Goal: Task Accomplishment & Management: Use online tool/utility

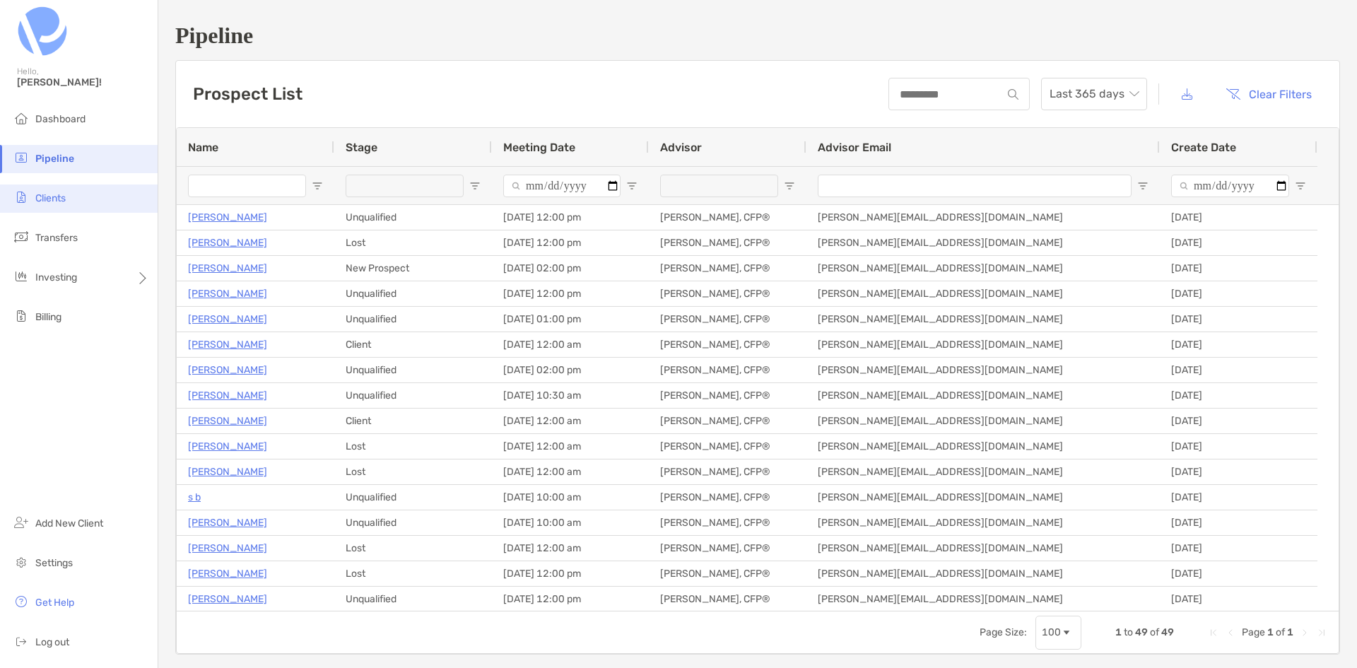
click at [59, 203] on span "Clients" at bounding box center [50, 198] width 30 height 12
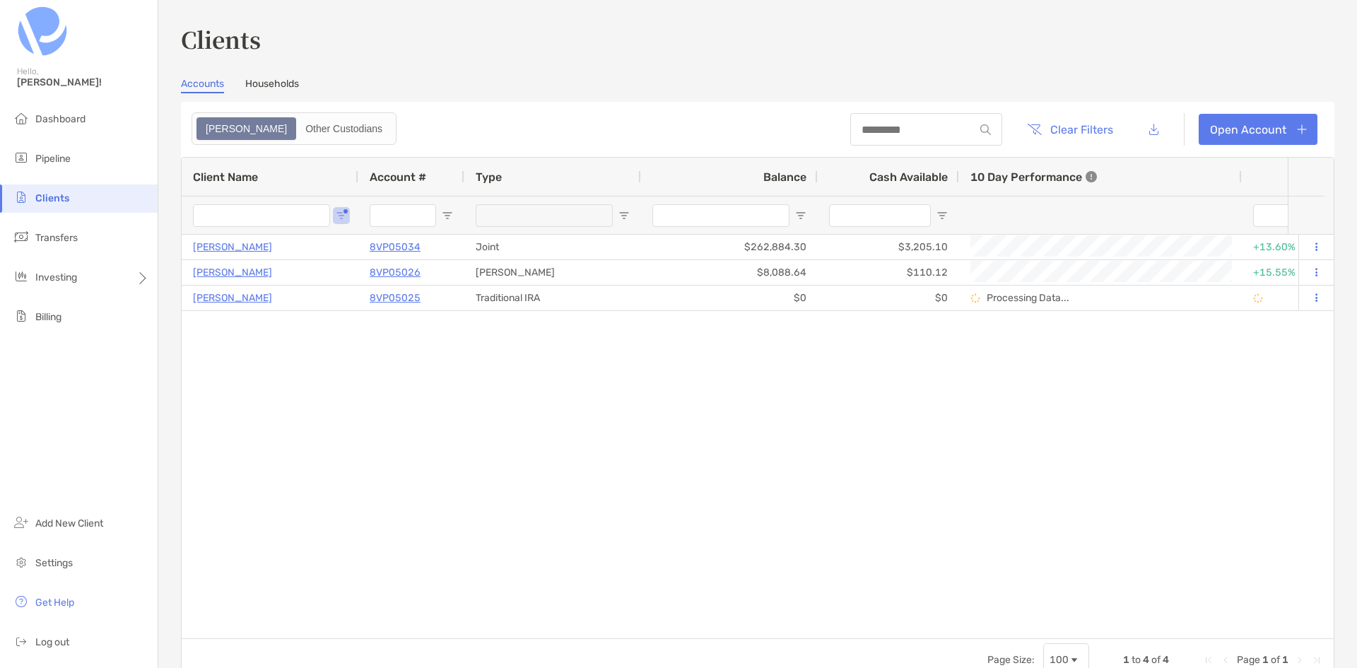
type input "****"
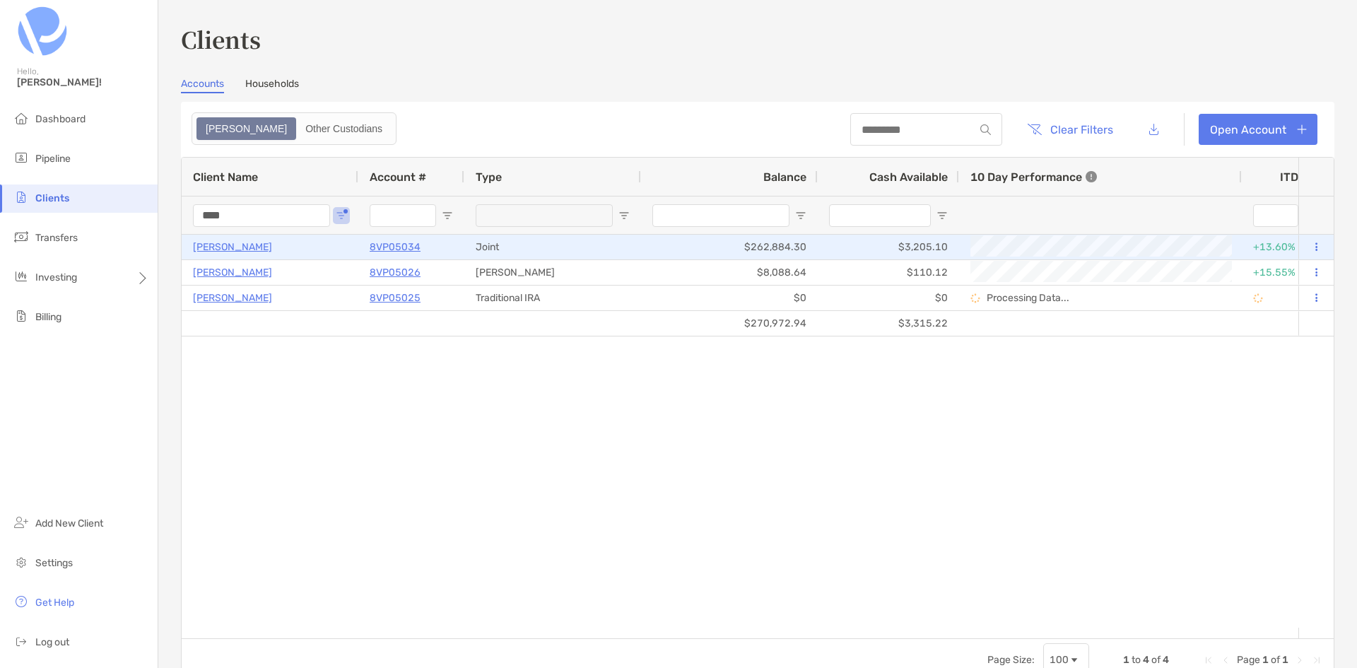
click at [225, 242] on p "[PERSON_NAME]" at bounding box center [232, 247] width 79 height 18
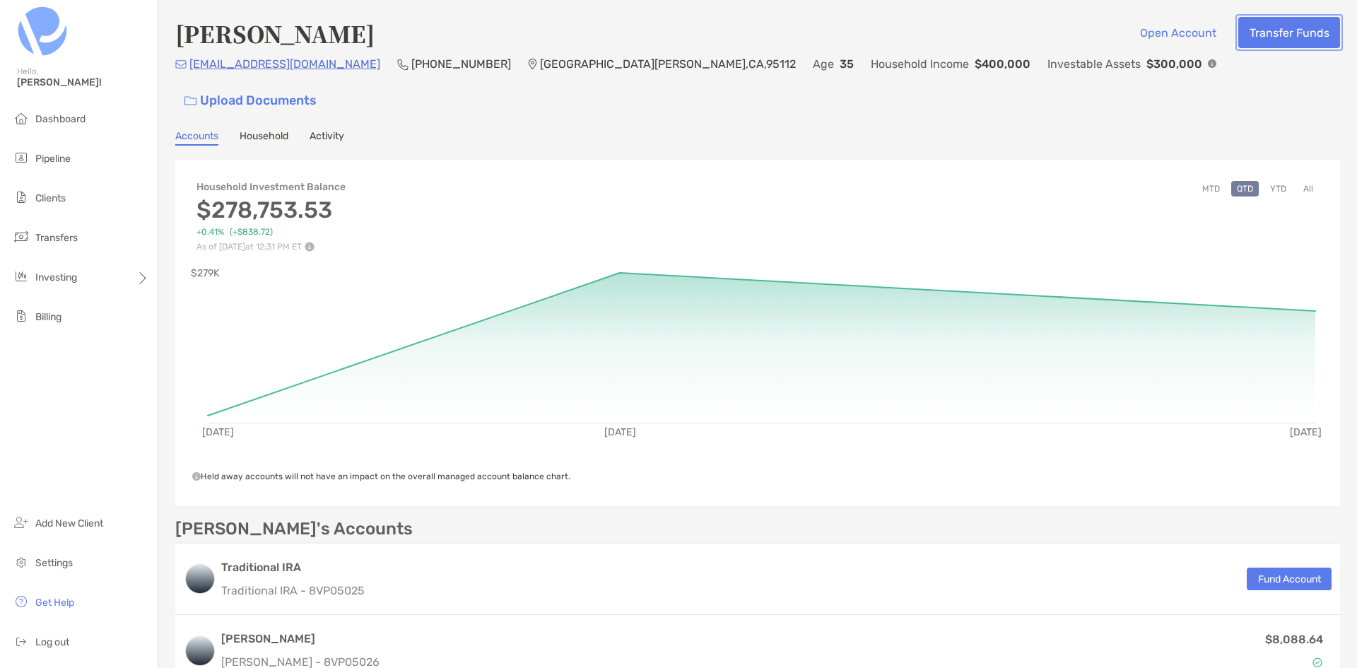
click at [1260, 41] on button "Transfer Funds" at bounding box center [1289, 32] width 102 height 31
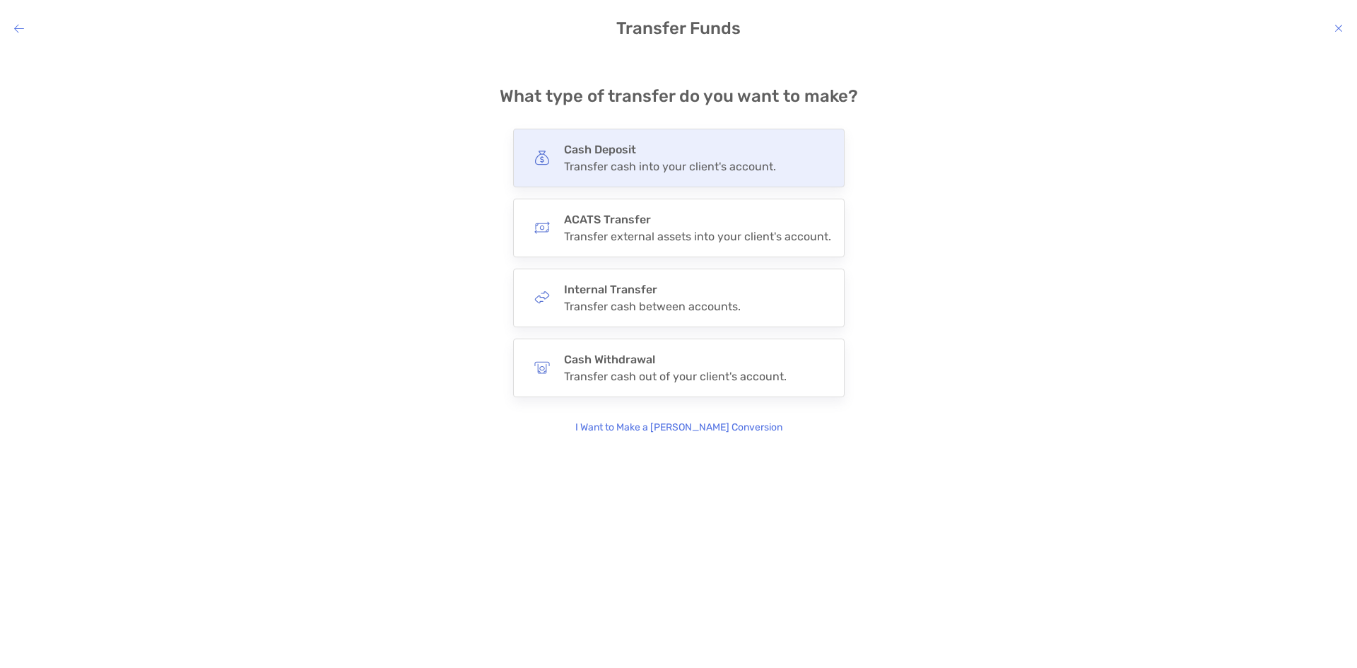
click at [669, 167] on div "Transfer cash into your client's account." at bounding box center [670, 166] width 212 height 13
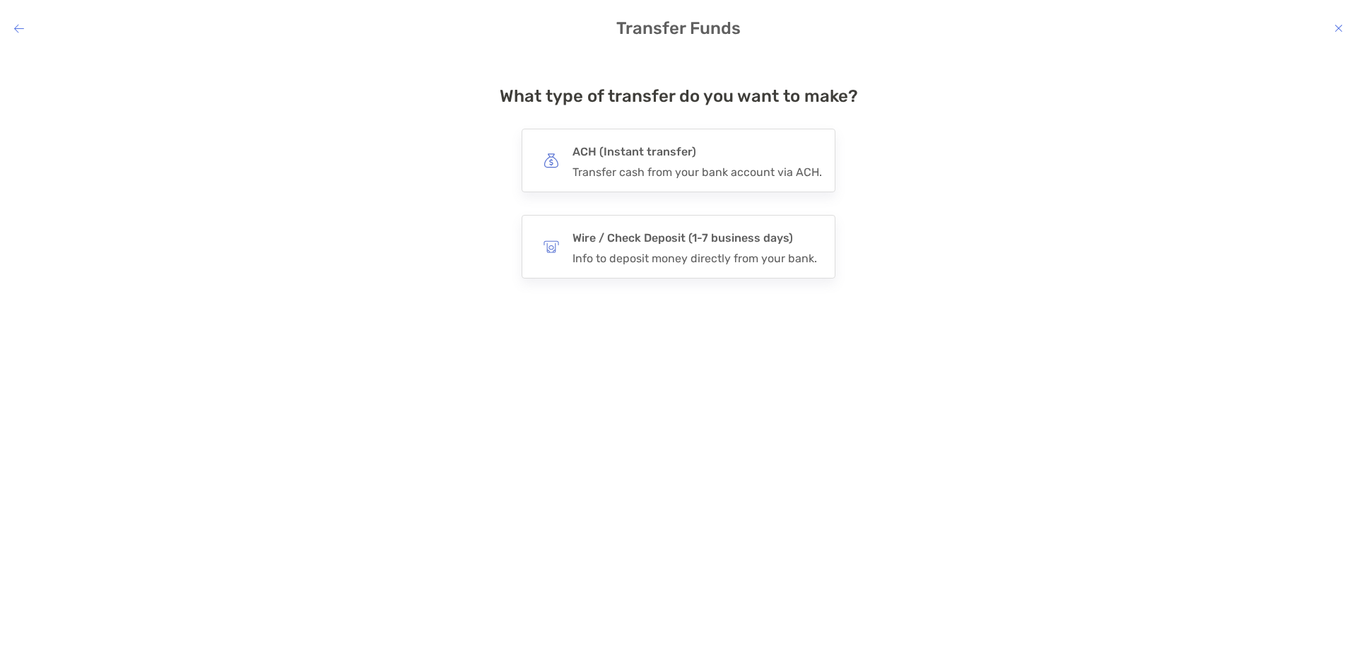
click at [669, 167] on div "Transfer cash from your bank account via ACH." at bounding box center [698, 171] width 250 height 13
click at [0, 0] on input "***" at bounding box center [0, 0] width 0 height 0
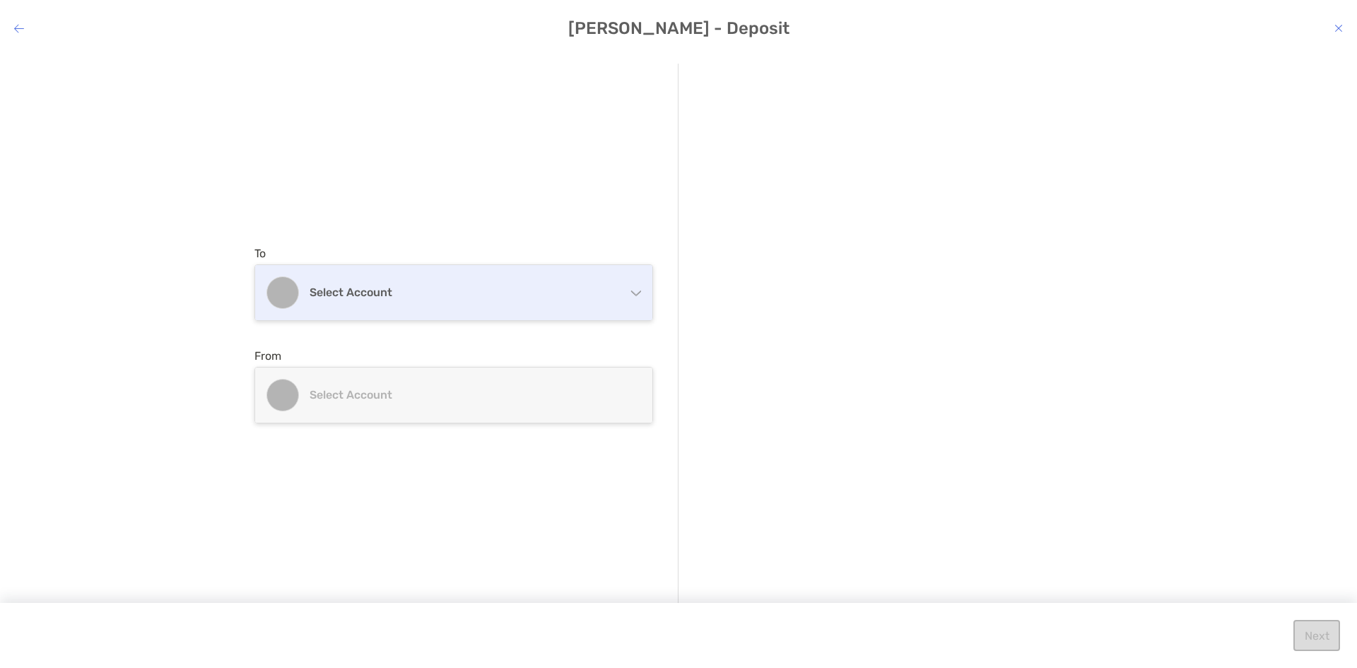
click at [532, 311] on div "Select account" at bounding box center [453, 292] width 397 height 55
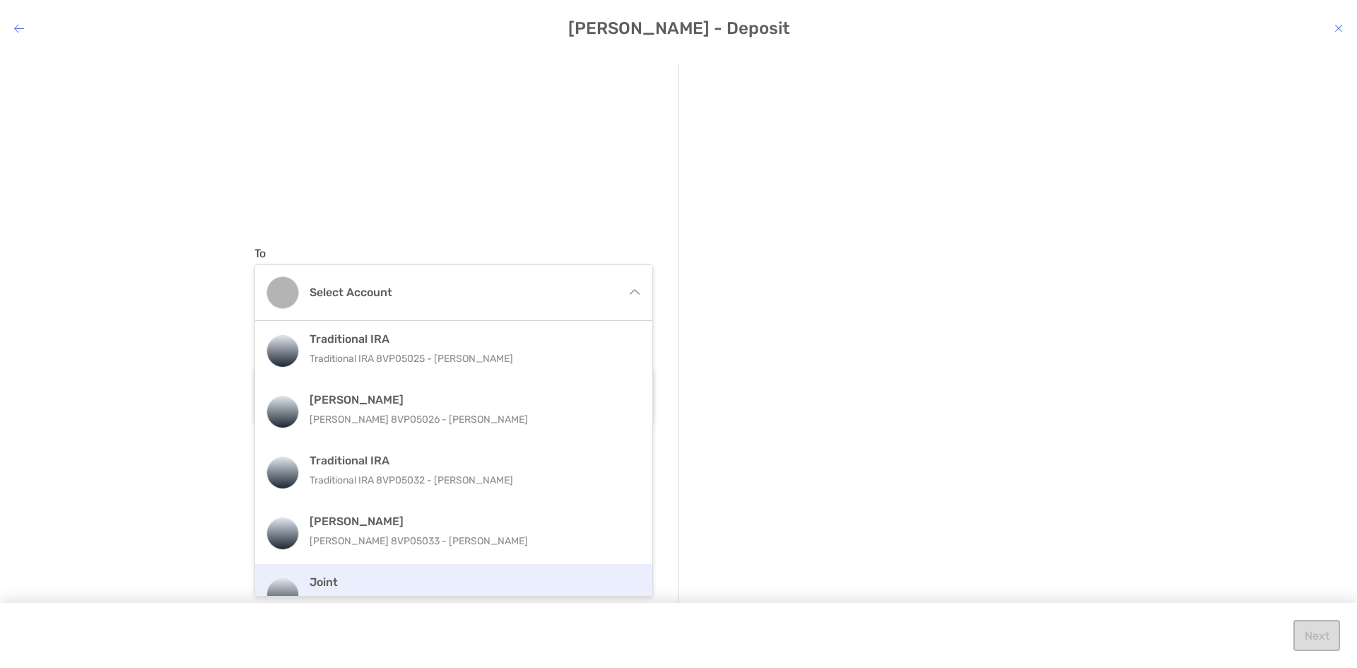
click at [477, 574] on div "Joint 8VP05034 - Co Owned" at bounding box center [453, 594] width 397 height 61
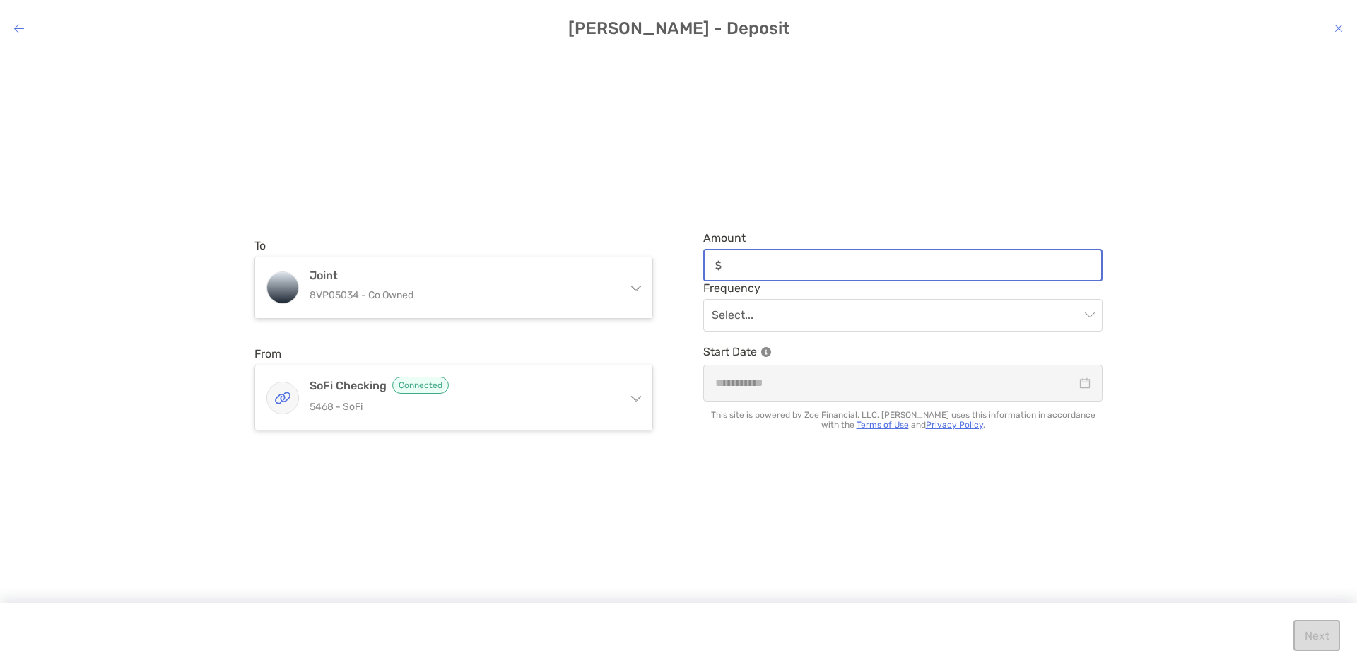
click at [790, 270] on input "Amount" at bounding box center [914, 265] width 374 height 12
type input "*"
click at [808, 324] on input "modal" at bounding box center [896, 315] width 368 height 31
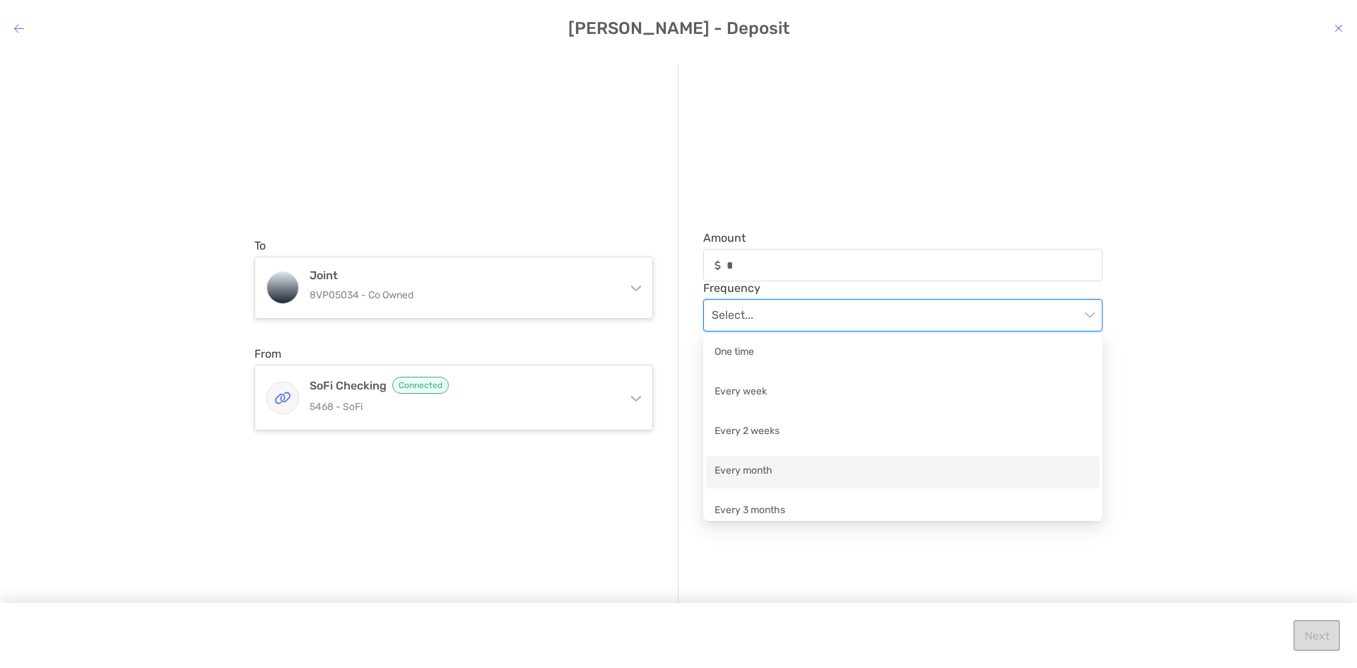
click at [790, 471] on div "Every month" at bounding box center [903, 472] width 377 height 18
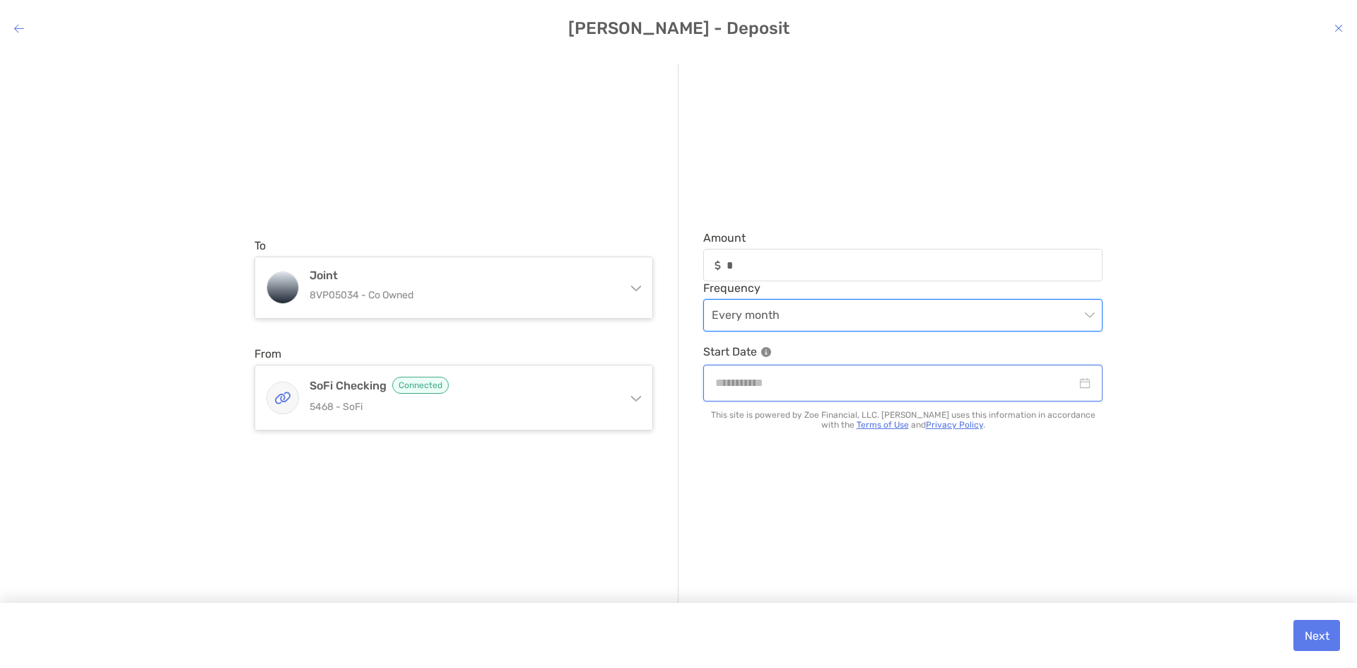
click at [840, 386] on input "modal" at bounding box center [895, 383] width 361 height 18
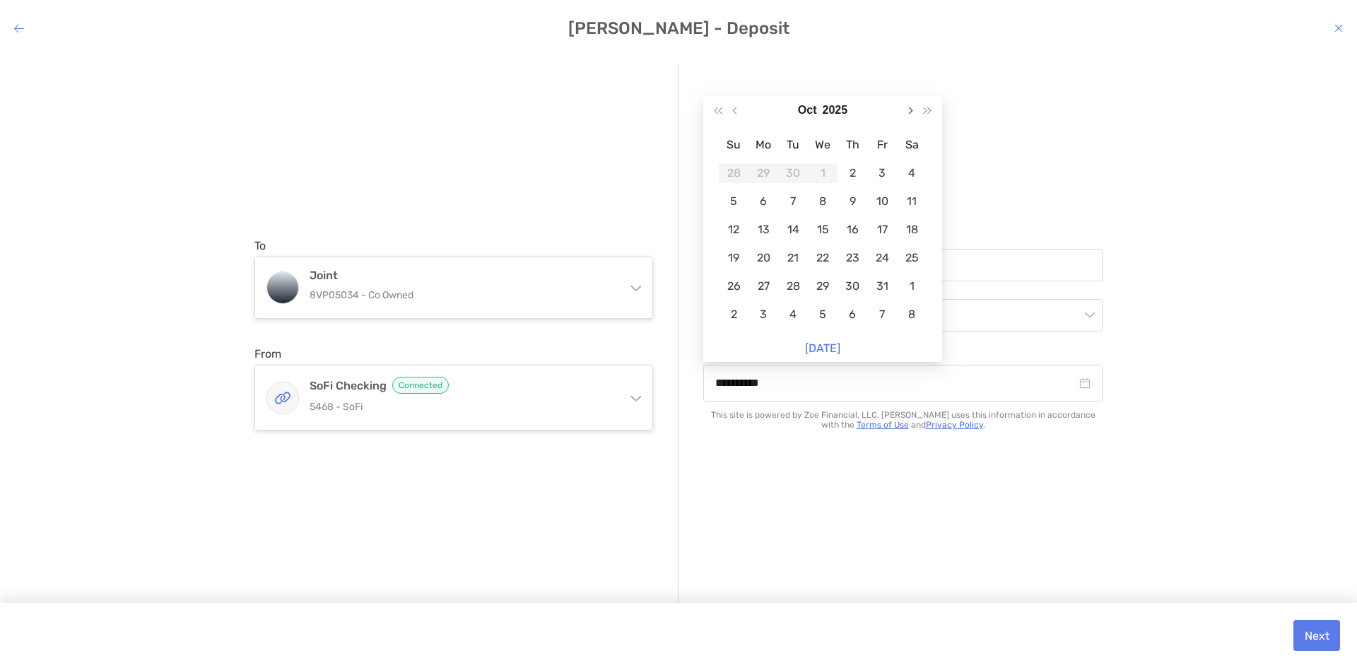
click at [908, 109] on span "Next month (PageDown)" at bounding box center [909, 110] width 7 height 7
type input "**********"
click at [976, 88] on div "Amount * Frequency Every month Start Date This site is powered by Zoe Financial…" at bounding box center [891, 335] width 424 height 542
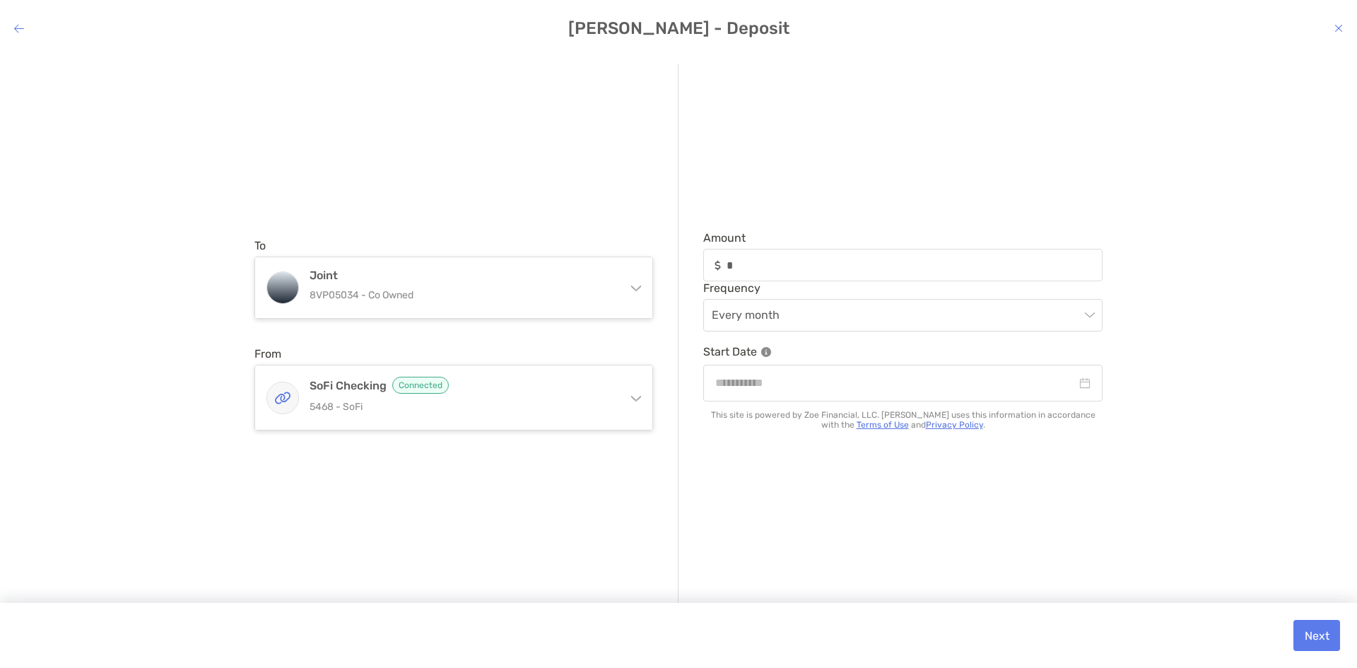
click at [1334, 29] on h4 "[PERSON_NAME] - Deposit" at bounding box center [678, 28] width 1357 height 20
click at [1339, 28] on icon "modal" at bounding box center [1339, 28] width 8 height 11
